Goal: Find specific page/section: Find specific page/section

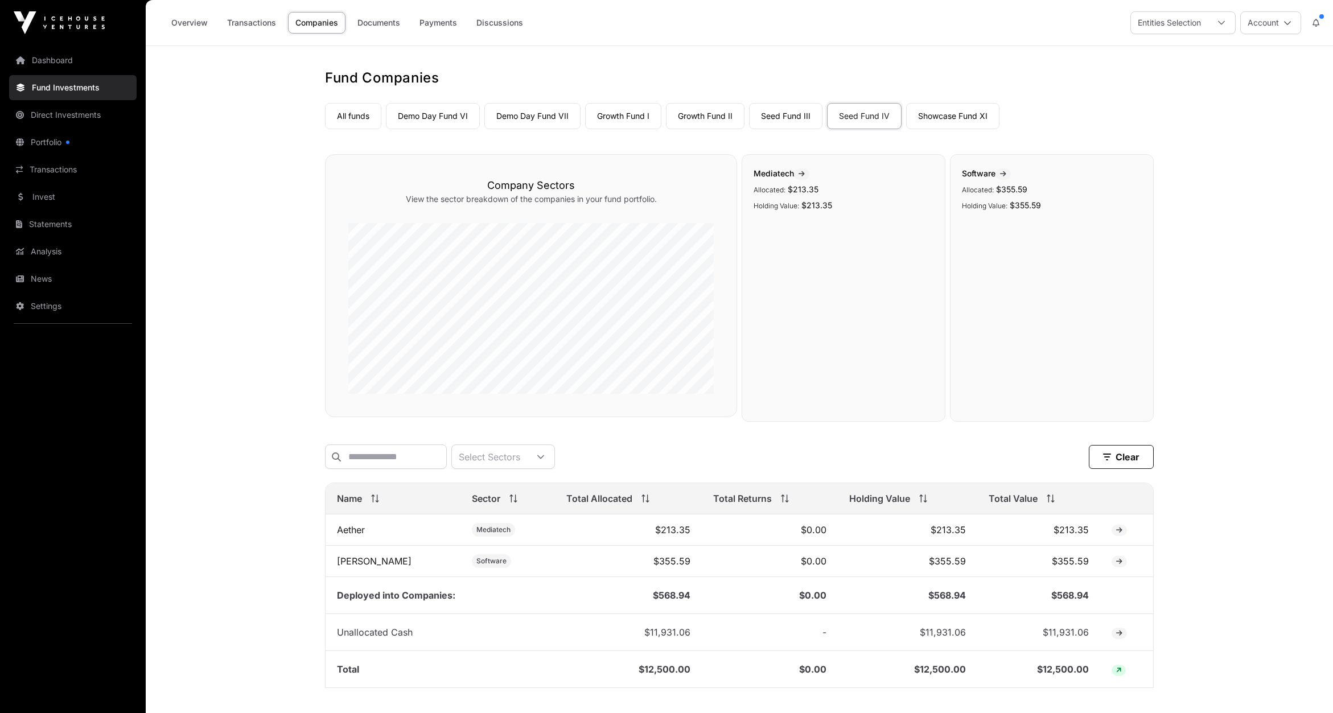
click at [67, 61] on link "Dashboard" at bounding box center [73, 60] width 128 height 25
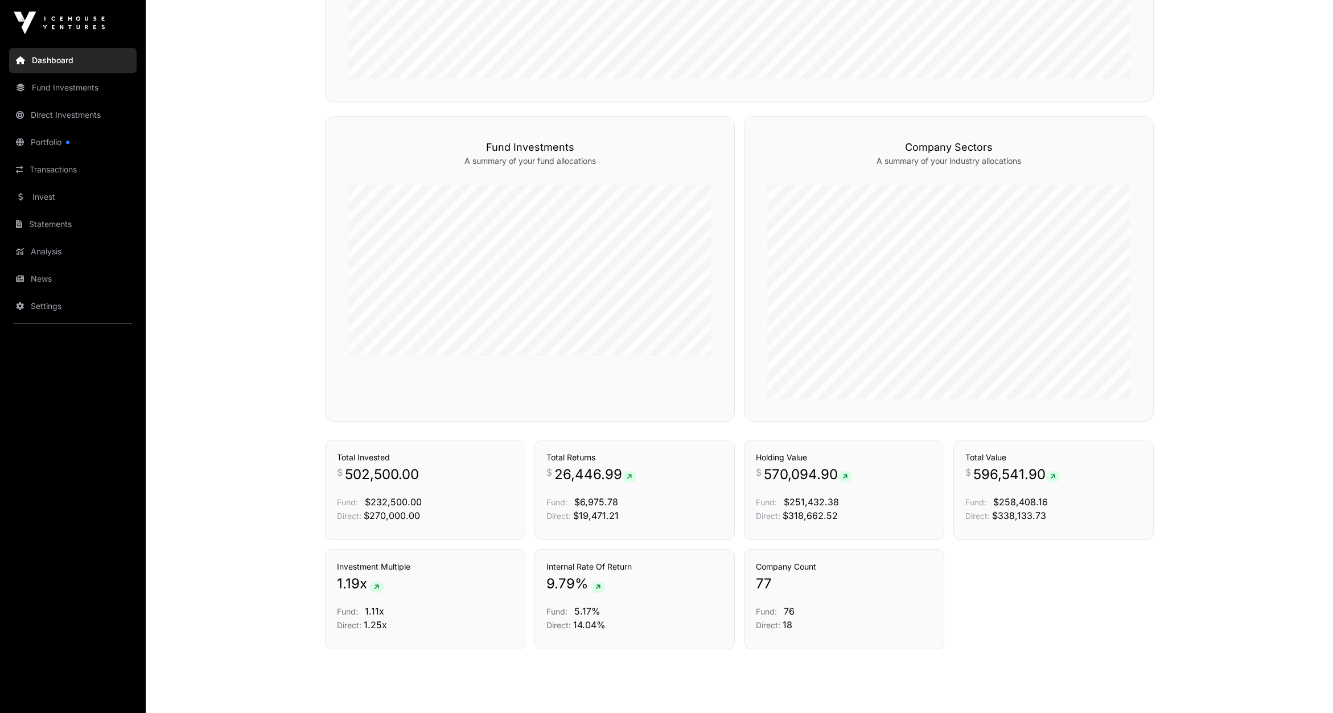
scroll to position [663, 0]
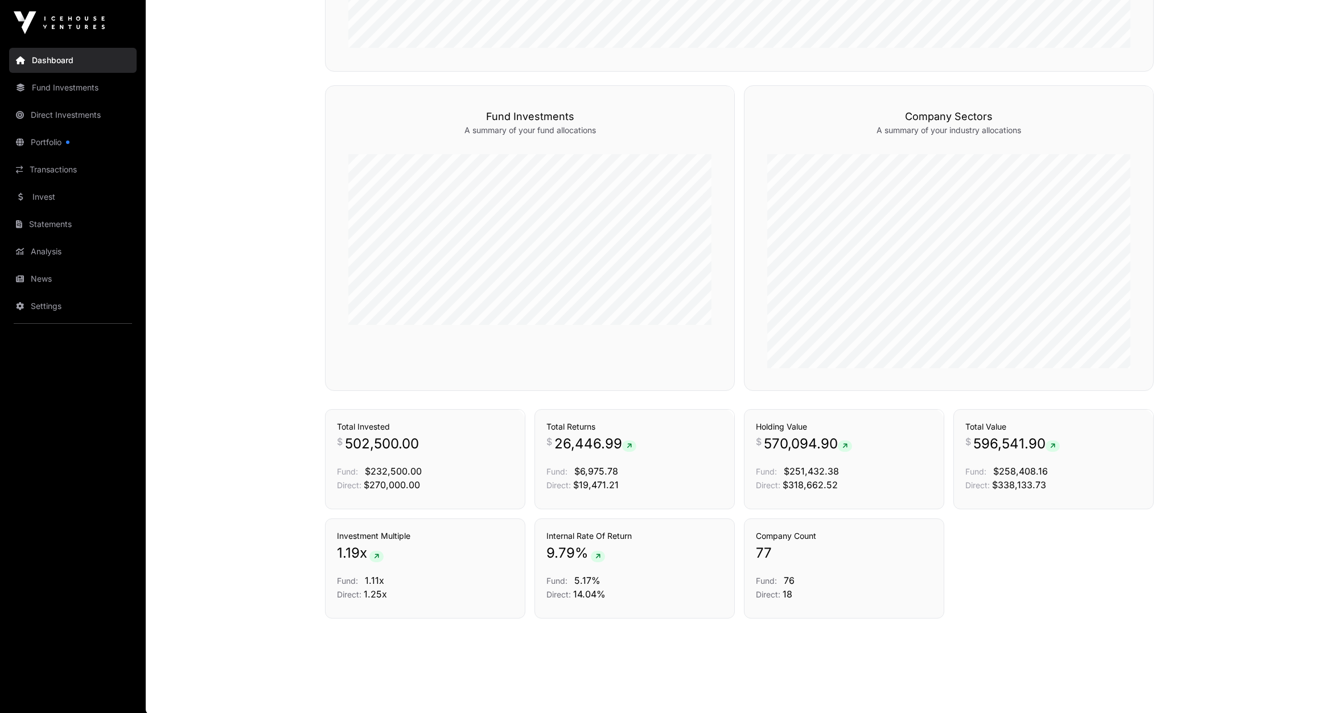
click at [64, 109] on link "Direct Investments" at bounding box center [73, 114] width 128 height 25
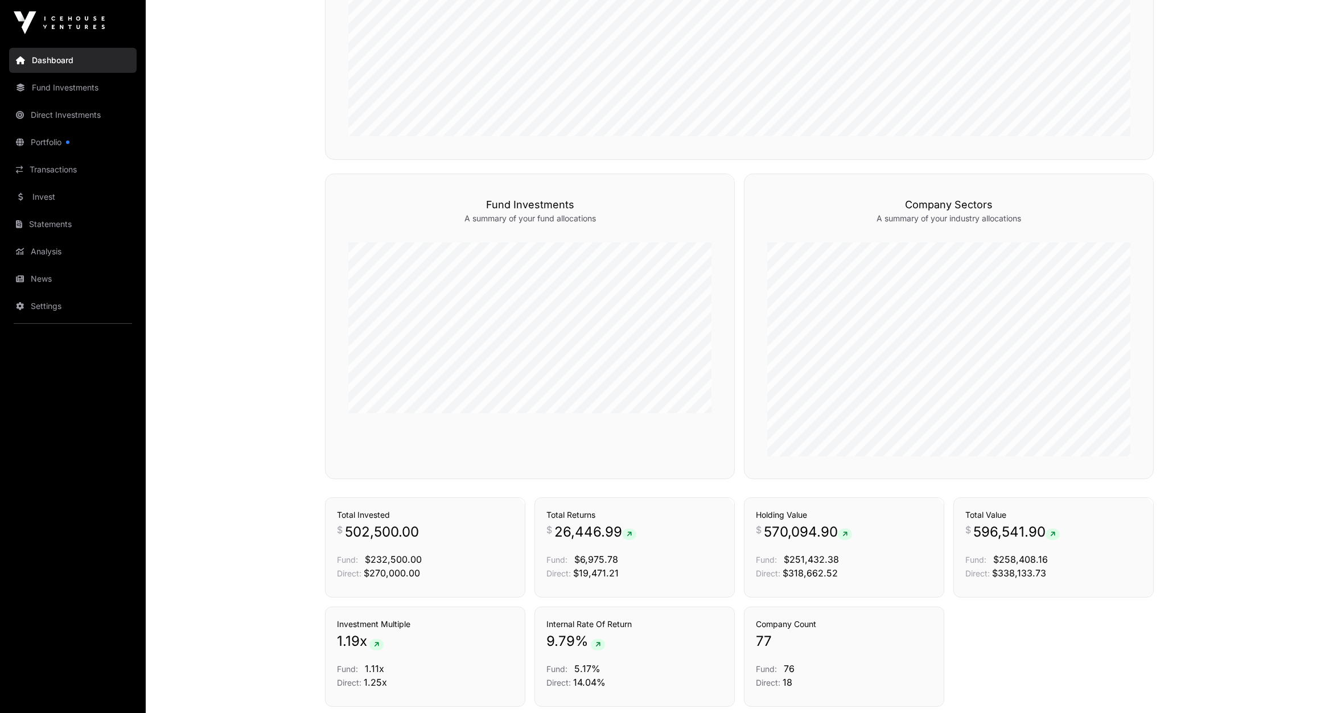
scroll to position [592, 0]
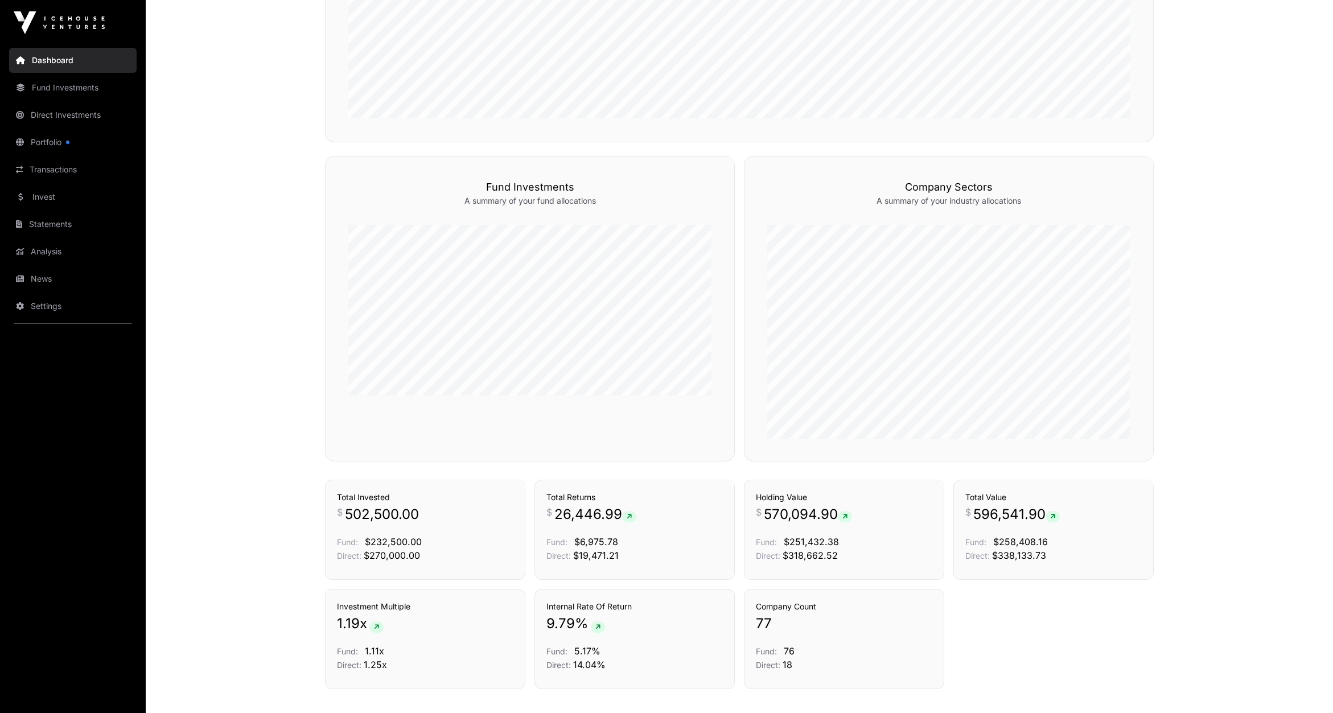
click at [76, 114] on link "Direct Investments" at bounding box center [73, 114] width 128 height 25
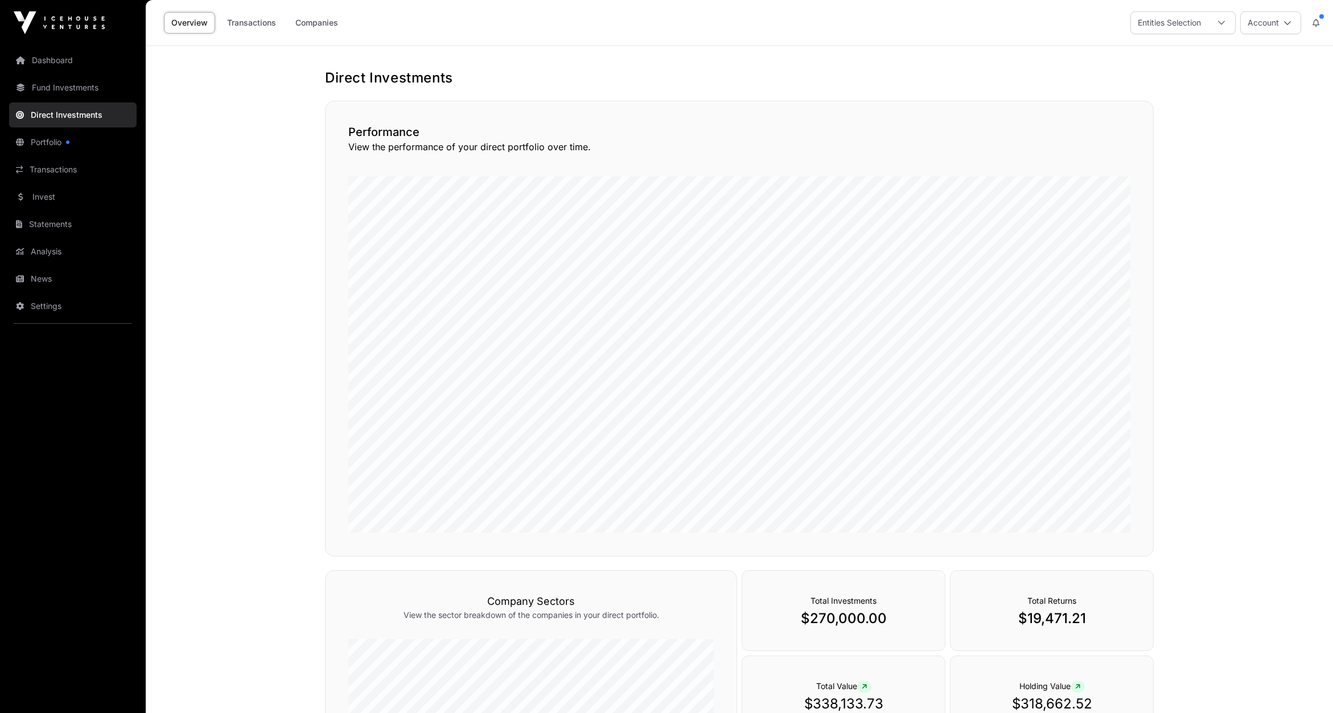
click at [317, 24] on link "Companies" at bounding box center [316, 23] width 57 height 22
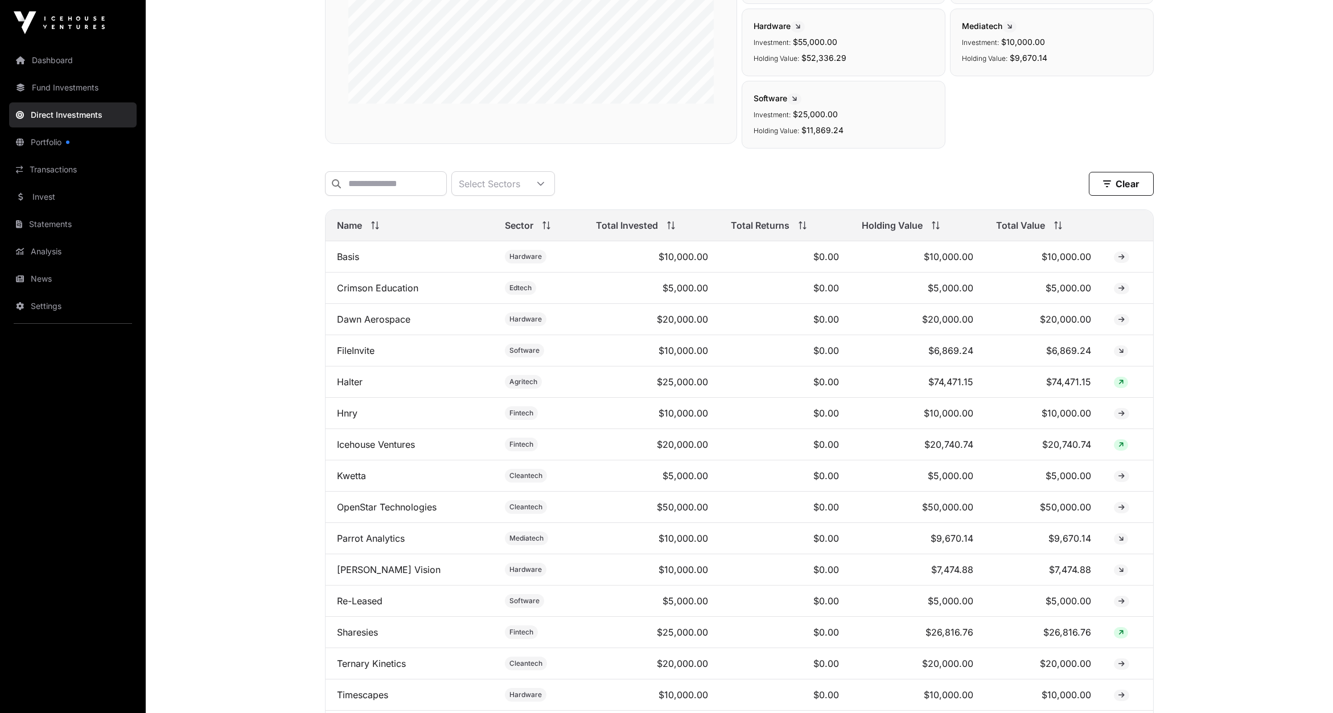
scroll to position [355, 0]
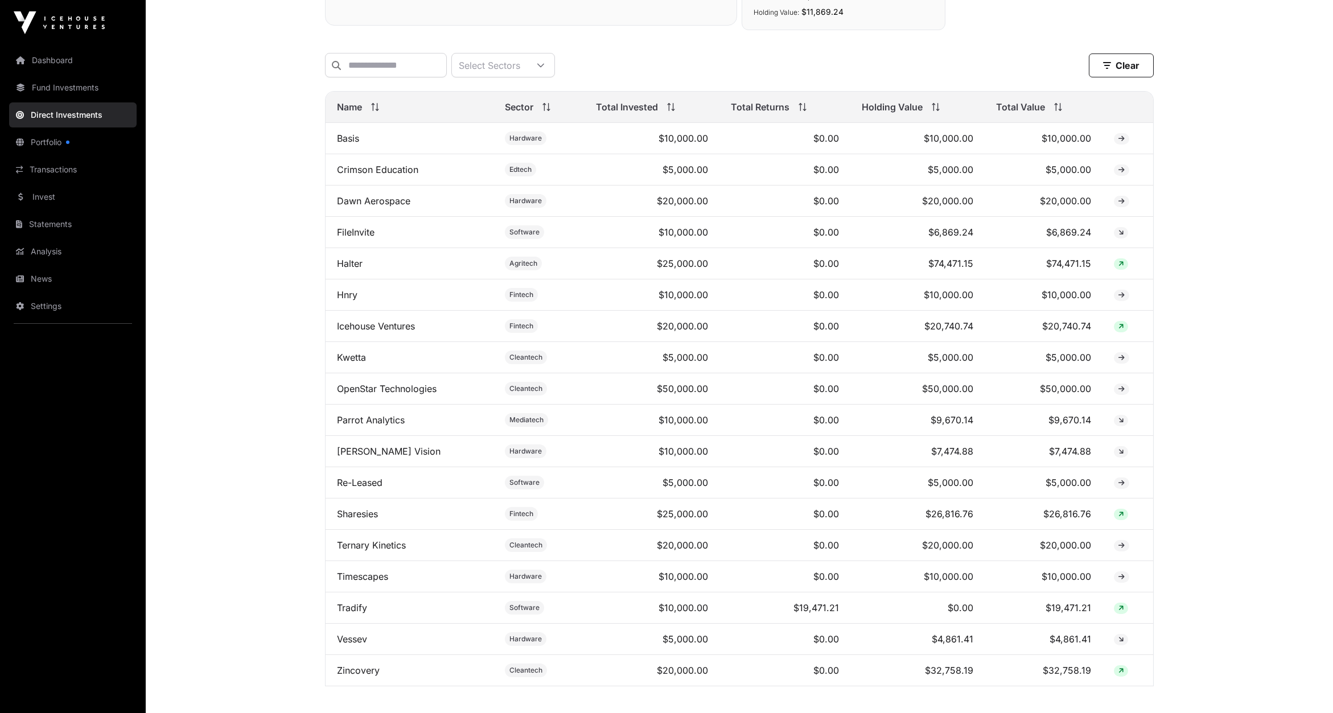
click at [17, 250] on icon at bounding box center [20, 252] width 8 height 8
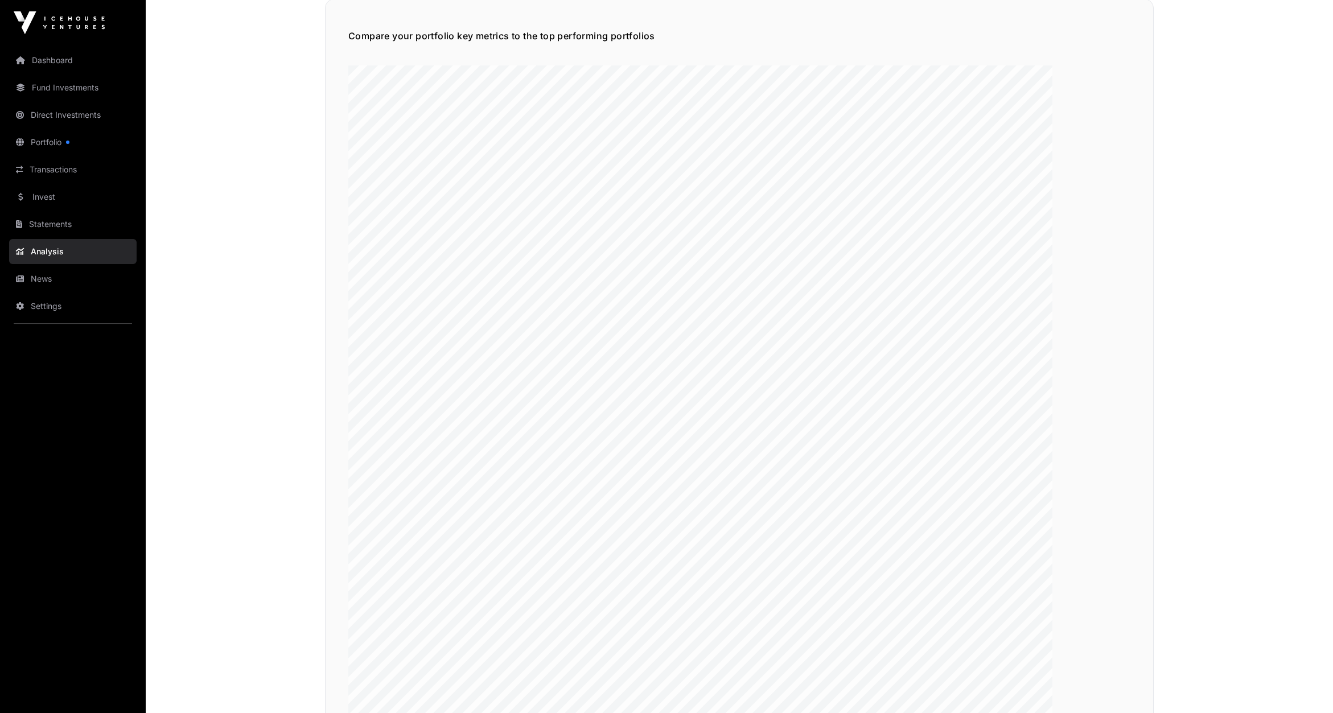
scroll to position [1894, 0]
